Goal: Task Accomplishment & Management: Use online tool/utility

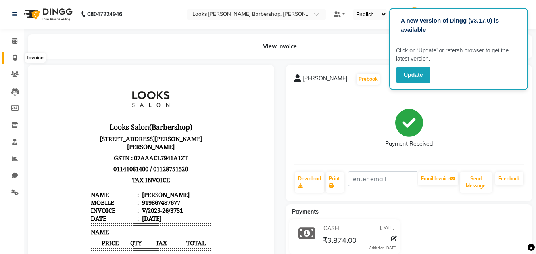
click at [13, 54] on span at bounding box center [15, 58] width 14 height 9
select select "service"
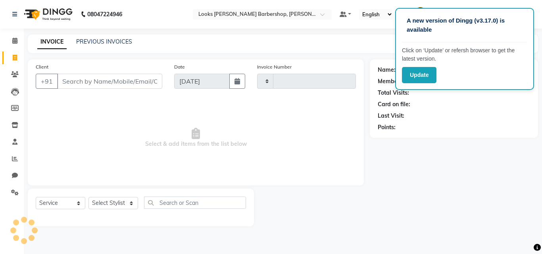
type input "3752"
select select "4323"
click at [81, 80] on input "Client" at bounding box center [109, 81] width 105 height 15
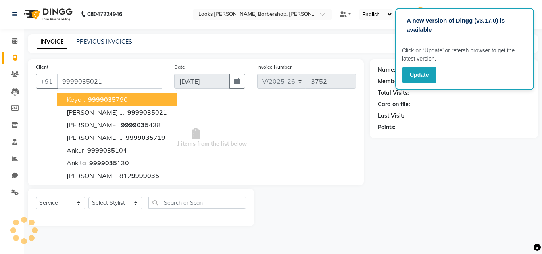
type input "9999035021"
select select "1: Object"
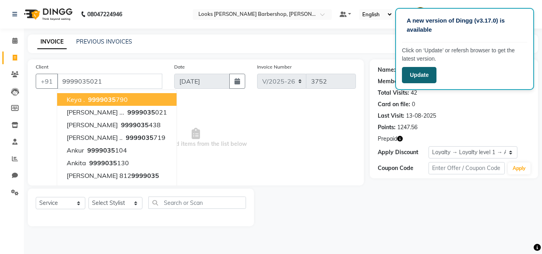
click at [427, 76] on button "Update" at bounding box center [419, 75] width 35 height 16
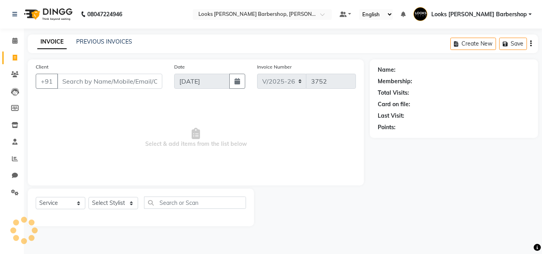
select select "4323"
select select "service"
click at [133, 201] on select "Select Stylist [PERSON_NAME] AENA Amazon_Kart Arvind_asst [PERSON_NAME] Counter…" at bounding box center [115, 203] width 54 height 12
select select "23410"
click at [88, 197] on select "Select Stylist [PERSON_NAME] AENA Amazon_Kart Arvind_asst [PERSON_NAME] Counter…" at bounding box center [115, 203] width 54 height 12
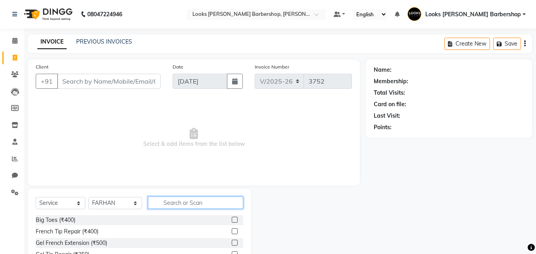
click at [173, 206] on input "text" at bounding box center [196, 203] width 96 height 12
type input "BEARD"
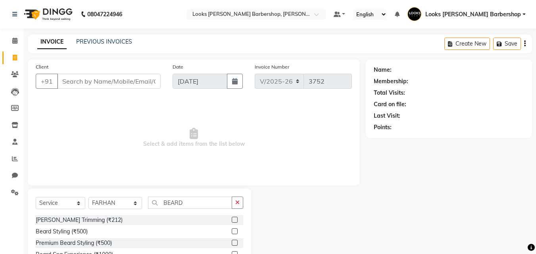
click at [235, 220] on label at bounding box center [235, 220] width 6 height 6
click at [235, 220] on input "checkbox" at bounding box center [234, 220] width 5 height 5
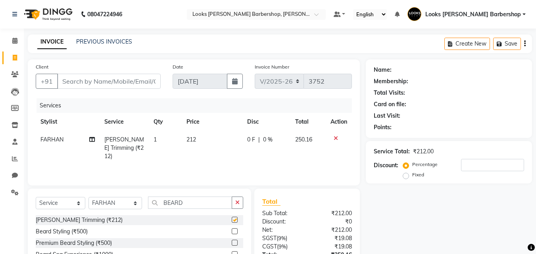
checkbox input "false"
click at [79, 78] on input "Client" at bounding box center [109, 81] width 104 height 15
type input "9"
type input "0"
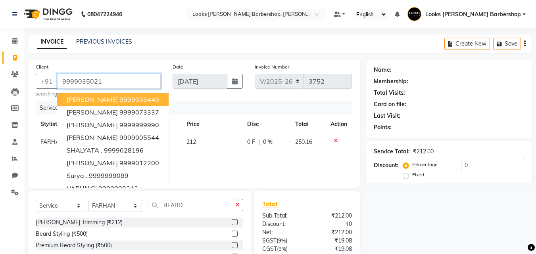
type input "9999035021"
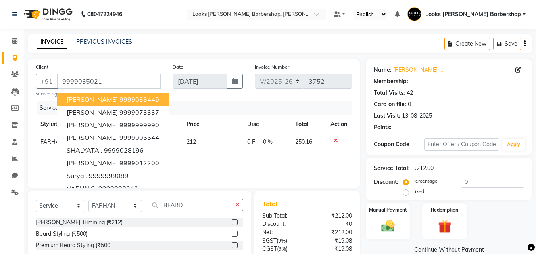
select select "1: Object"
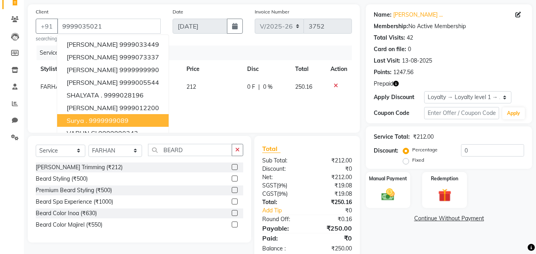
scroll to position [74, 0]
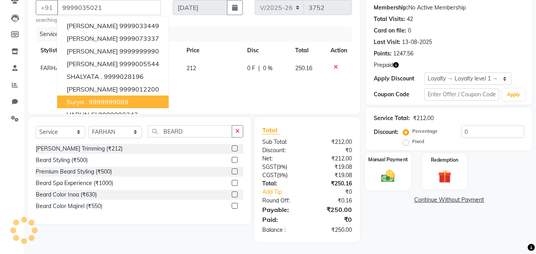
click at [386, 172] on img at bounding box center [388, 176] width 22 height 16
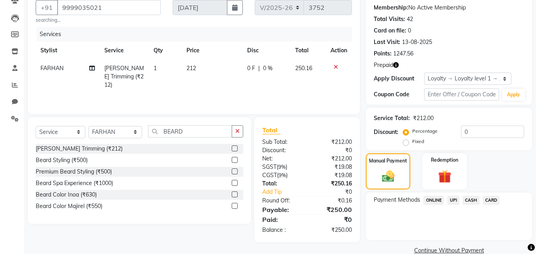
click at [472, 197] on span "CASH" at bounding box center [470, 200] width 17 height 9
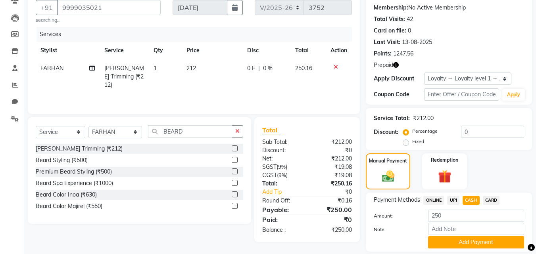
click at [460, 240] on button "Add Payment" at bounding box center [476, 242] width 96 height 12
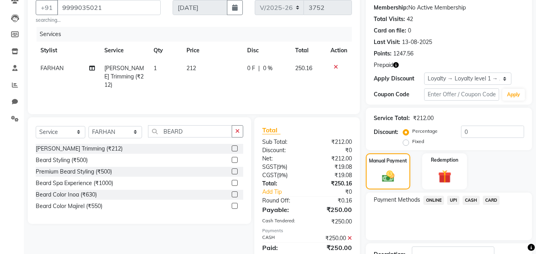
scroll to position [150, 0]
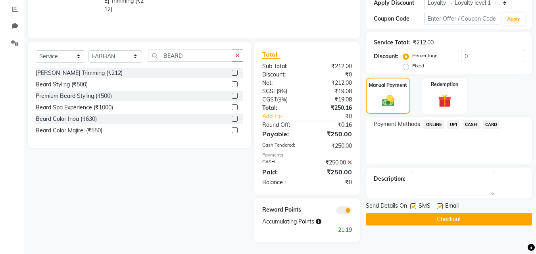
click at [455, 216] on button "Checkout" at bounding box center [449, 219] width 166 height 12
